Goal: Information Seeking & Learning: Learn about a topic

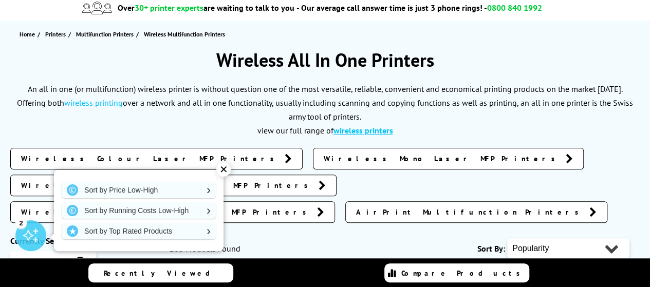
scroll to position [154, 0]
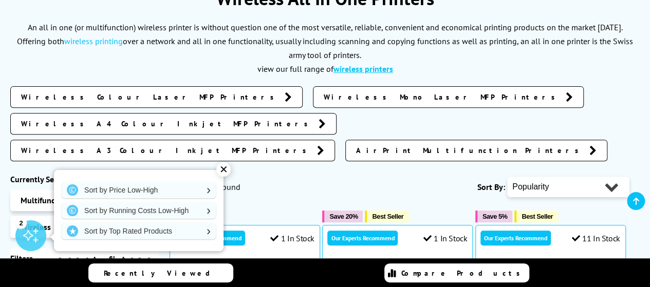
click at [224, 169] on div "✕" at bounding box center [223, 169] width 14 height 14
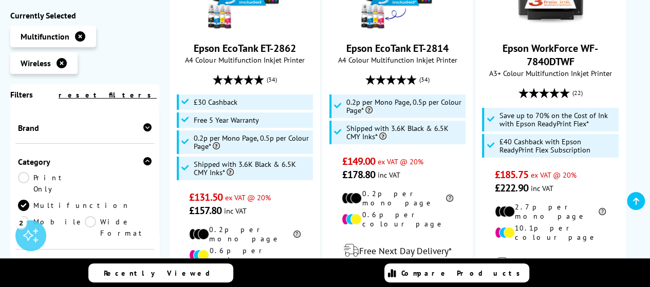
scroll to position [1901, 0]
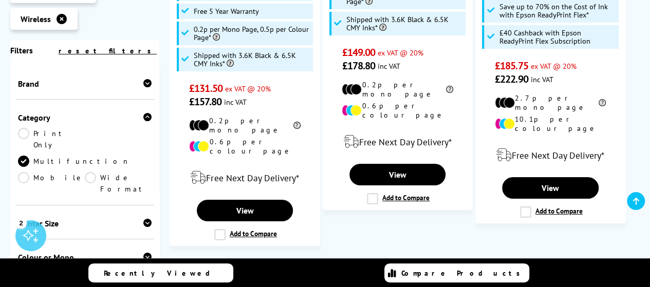
click at [144, 219] on icon at bounding box center [147, 223] width 8 height 8
click at [89, 234] on link "A4" at bounding box center [118, 239] width 67 height 11
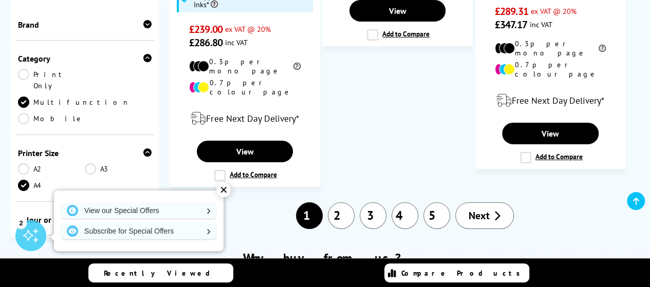
scroll to position [1799, 0]
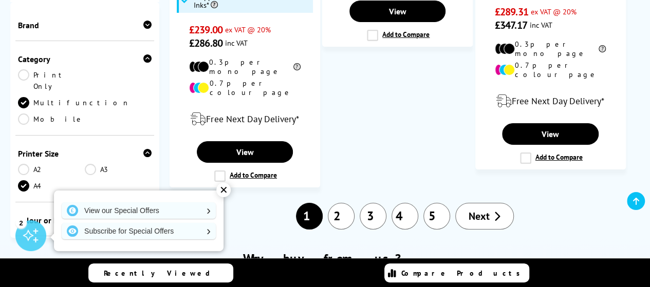
click at [146, 216] on icon at bounding box center [147, 220] width 8 height 8
click at [89, 231] on link "Mono" at bounding box center [118, 236] width 67 height 11
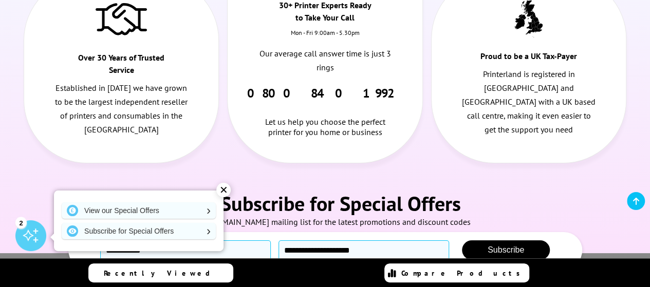
scroll to position [1901, 0]
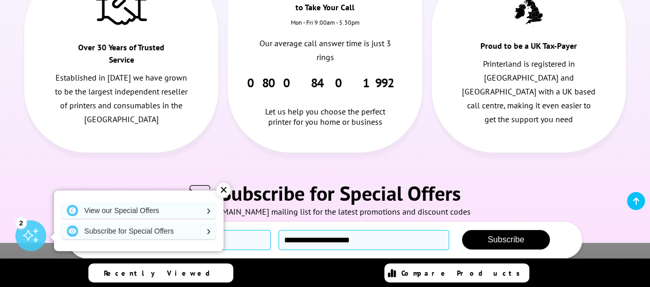
click at [224, 189] on div "✕" at bounding box center [223, 190] width 14 height 14
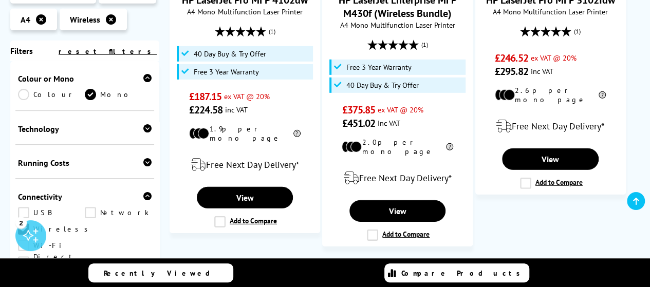
scroll to position [206, 0]
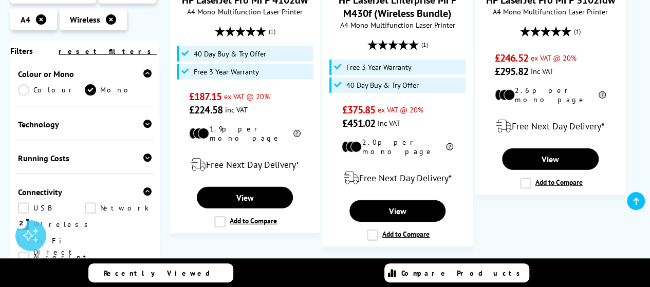
click at [87, 202] on link "Network" at bounding box center [118, 207] width 67 height 11
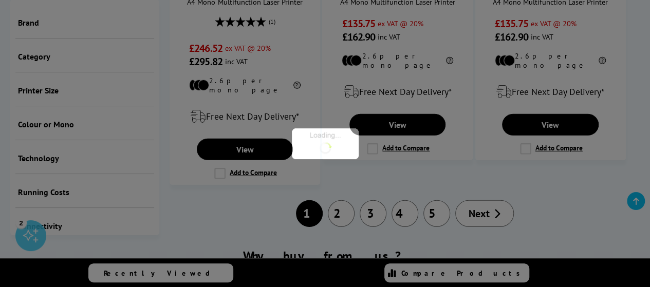
scroll to position [271, 0]
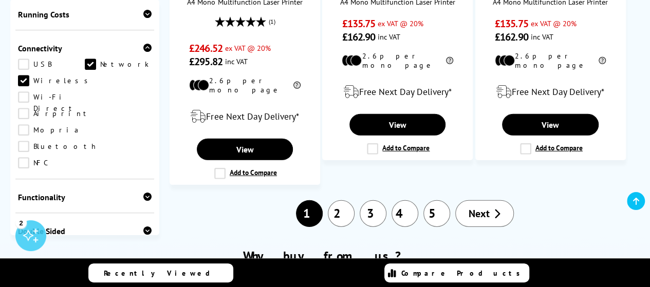
click at [92, 226] on div "Double Sided" at bounding box center [85, 231] width 134 height 10
click at [90, 242] on link "Scan" at bounding box center [118, 247] width 67 height 11
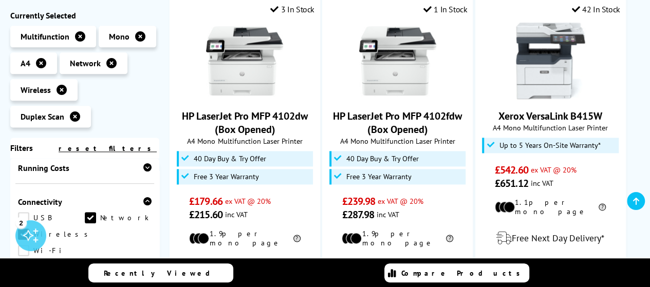
scroll to position [514, 0]
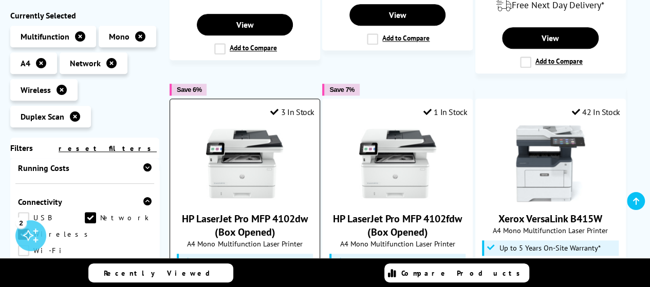
click at [256, 140] on img at bounding box center [244, 163] width 77 height 77
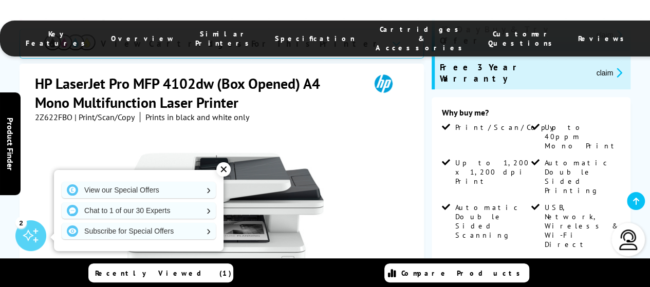
scroll to position [257, 0]
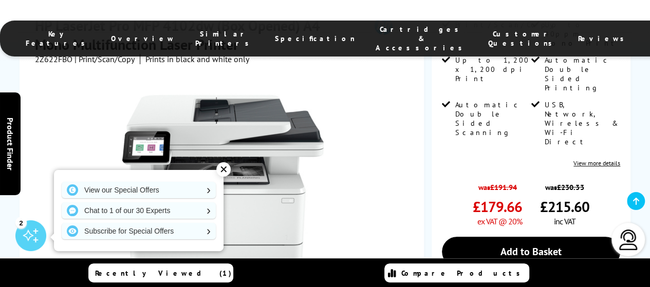
click at [224, 172] on div "✕" at bounding box center [223, 169] width 14 height 14
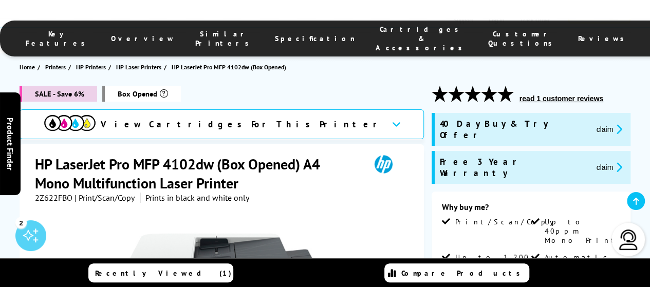
scroll to position [51, 0]
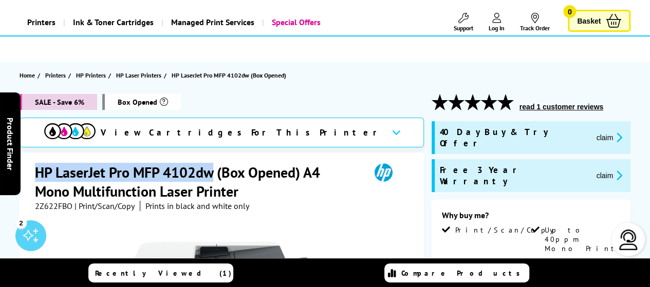
drag, startPoint x: 215, startPoint y: 170, endPoint x: 36, endPoint y: 162, distance: 178.5
click at [36, 163] on h1 "HP LaserJet Pro MFP 4102dw (Box Opened) A4 Mono Multifunction Laser Printer" at bounding box center [197, 182] width 325 height 38
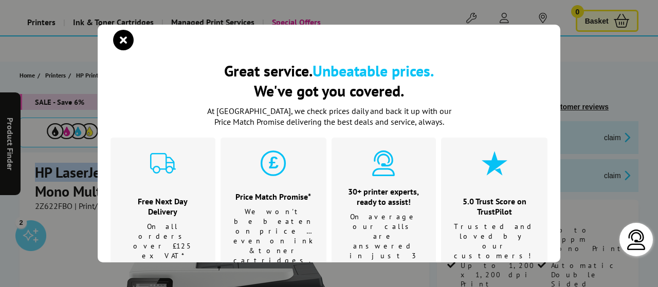
copy h1 "HP LaserJet Pro MFP 4102dw"
click at [125, 40] on icon "close modal" at bounding box center [123, 40] width 21 height 21
